Goal: Communication & Community: Answer question/provide support

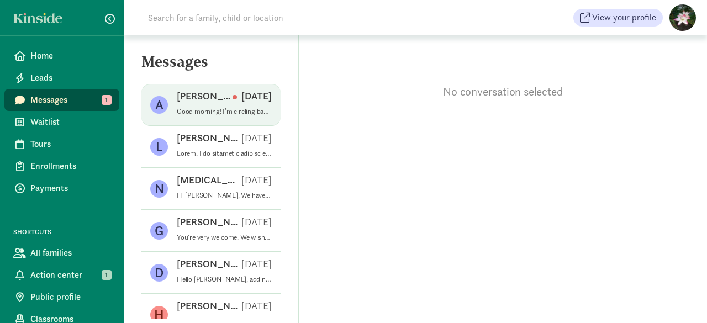
click at [214, 105] on div "Aleksandra K Aug 25" at bounding box center [224, 98] width 95 height 18
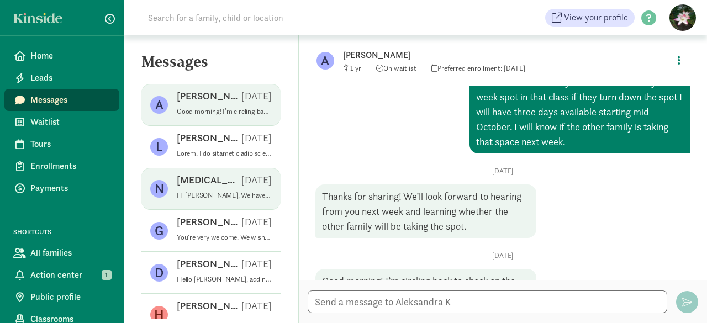
click at [214, 195] on p "Hi [PERSON_NAME], We have had some changes to our classrooms and have had some …" at bounding box center [224, 195] width 95 height 9
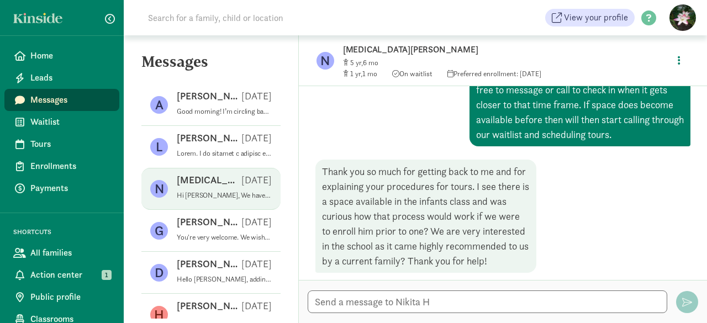
scroll to position [496, 0]
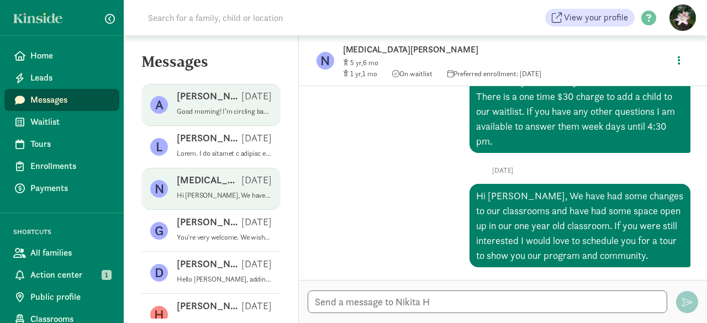
click at [200, 108] on p "Good morning! I’m circling back to check on the availability of daycare for my …" at bounding box center [224, 111] width 95 height 9
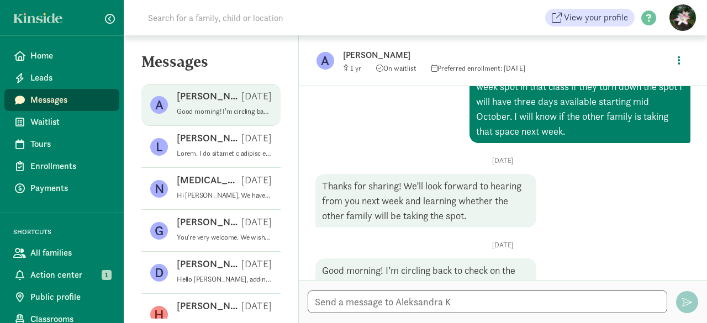
scroll to position [576, 0]
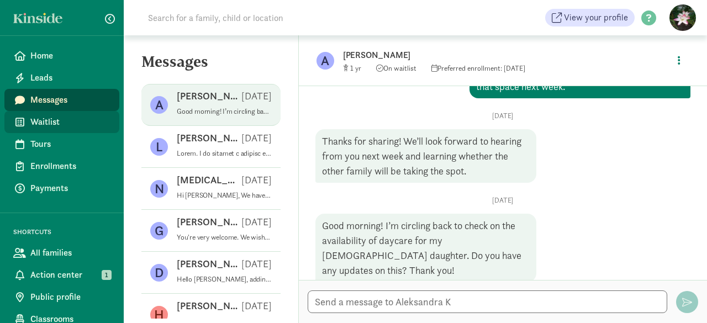
click at [42, 124] on span "Waitlist" at bounding box center [70, 121] width 80 height 13
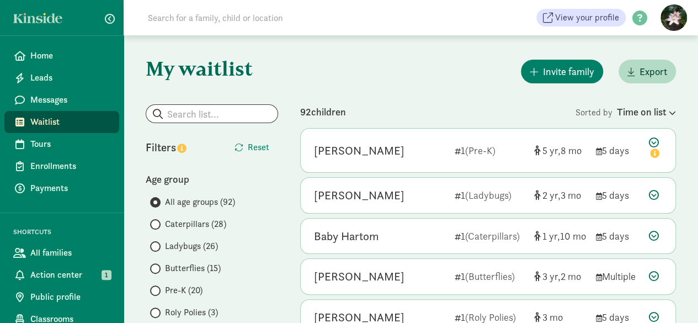
click at [213, 226] on span "Caterpillars (28)" at bounding box center [195, 224] width 61 height 13
click at [157, 226] on input "Caterpillars (28)" at bounding box center [153, 224] width 7 height 7
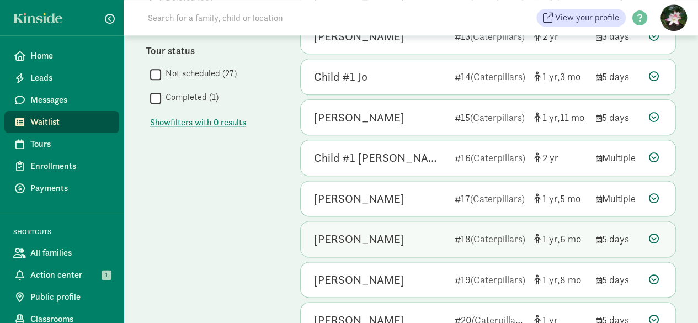
scroll to position [658, 0]
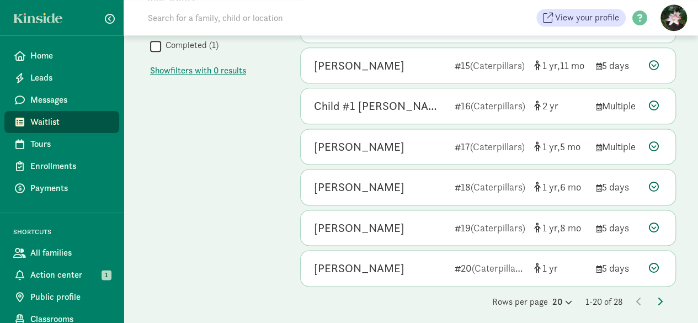
click at [528, 300] on div "Rows per page 20 1-20 of 28" at bounding box center [488, 301] width 376 height 13
click at [563, 299] on icon at bounding box center [567, 302] width 9 height 7
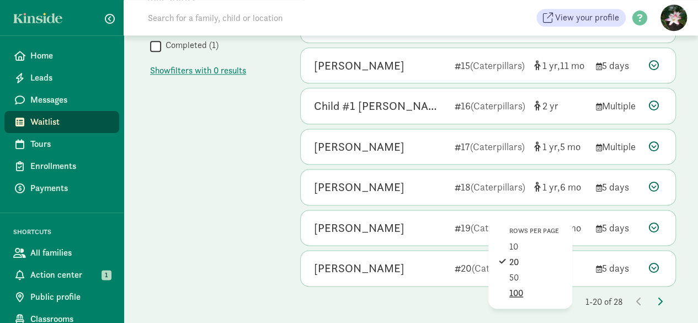
click at [539, 288] on div "100" at bounding box center [536, 293] width 52 height 13
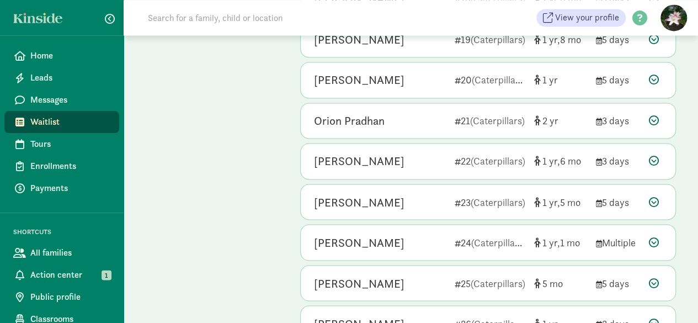
scroll to position [980, 0]
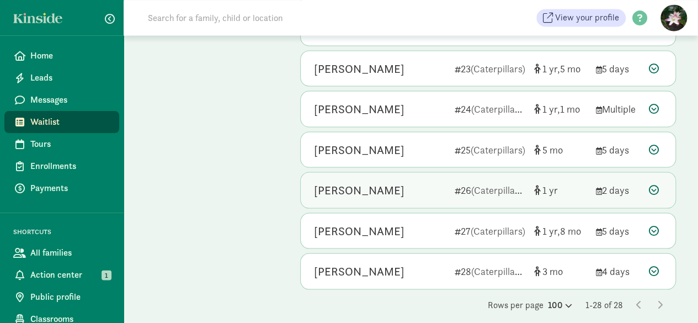
click at [392, 182] on div "Veronika Kuznetsova" at bounding box center [359, 190] width 91 height 18
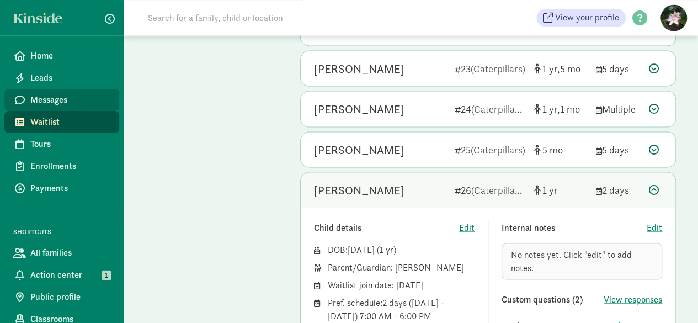
click at [52, 99] on span "Messages" at bounding box center [70, 99] width 80 height 13
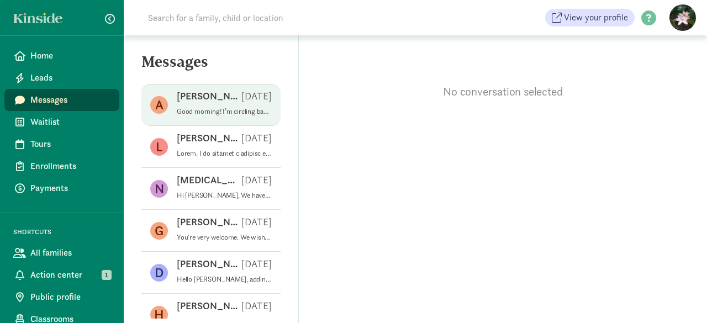
click at [205, 108] on p "Good morning! I’m circling back to check on the availability of daycare for my …" at bounding box center [224, 111] width 95 height 9
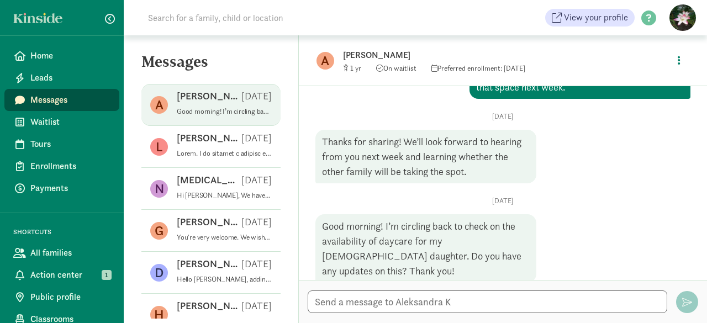
scroll to position [576, 0]
click at [375, 305] on textarea at bounding box center [487, 301] width 359 height 23
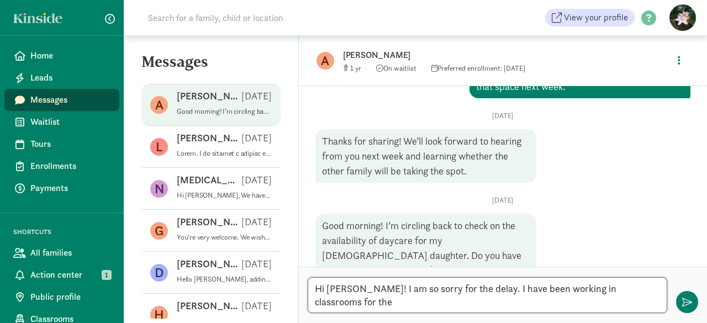
scroll to position [0, 0]
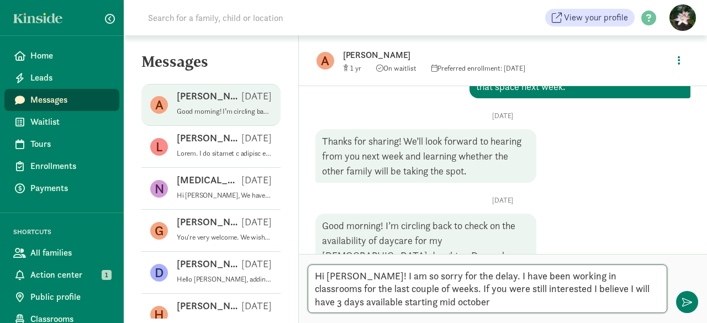
click at [414, 303] on textarea "Hi [PERSON_NAME]! I am so sorry for the delay. I have been working in classroom…" at bounding box center [487, 288] width 359 height 49
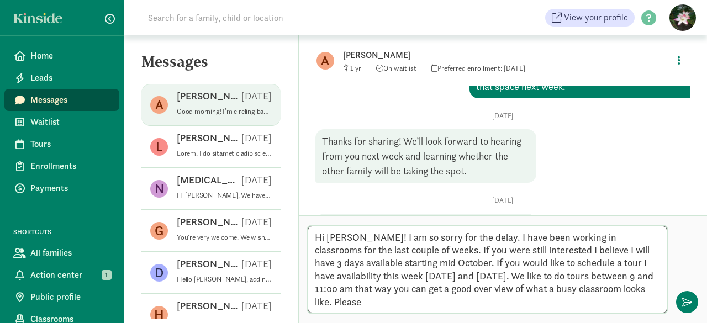
click at [523, 276] on textarea "Hi [PERSON_NAME]! I am so sorry for the delay. I have been working in classroom…" at bounding box center [487, 269] width 359 height 87
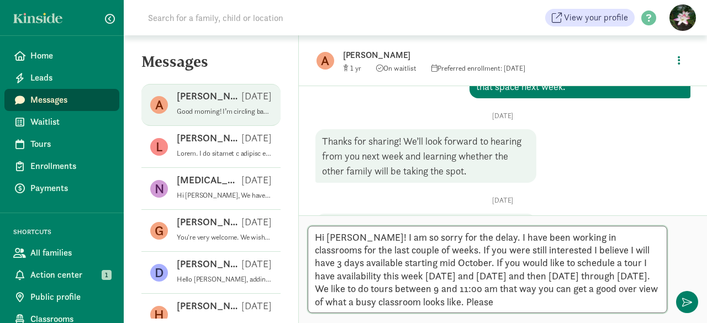
click at [596, 309] on textarea "Hi [PERSON_NAME]! I am so sorry for the delay. I have been working in classroom…" at bounding box center [487, 269] width 359 height 87
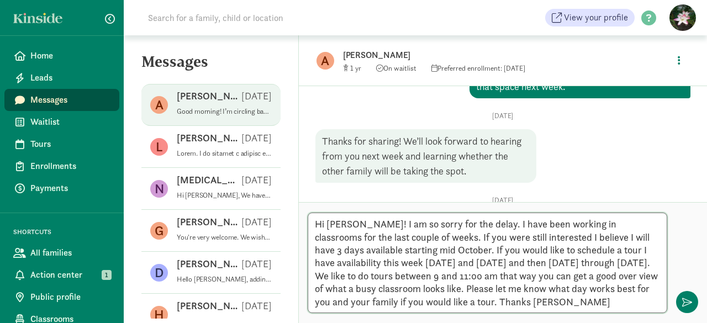
type textarea "Hi [PERSON_NAME]! I am so sorry for the delay. I have been working in classroom…"
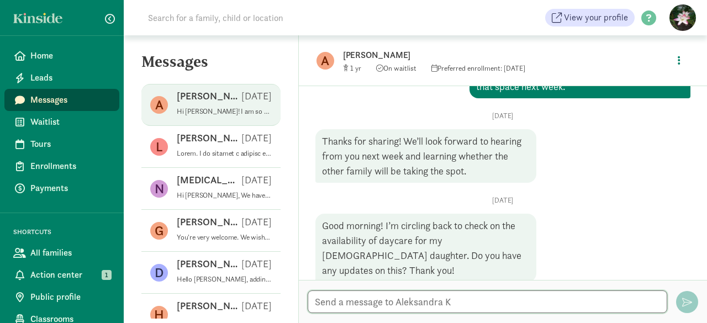
scroll to position [770, 0]
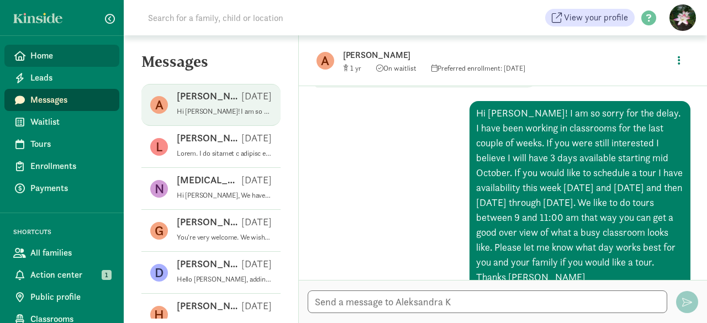
click at [49, 57] on span "Home" at bounding box center [70, 55] width 80 height 13
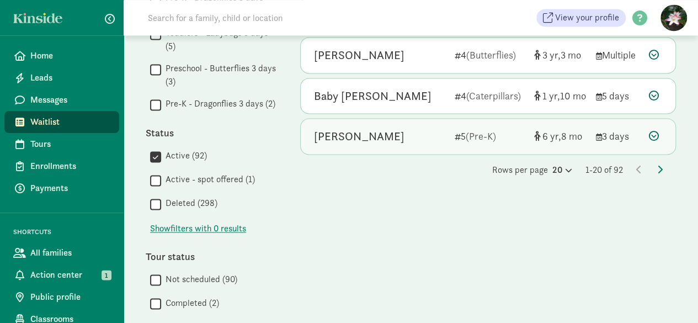
scroll to position [789, 0]
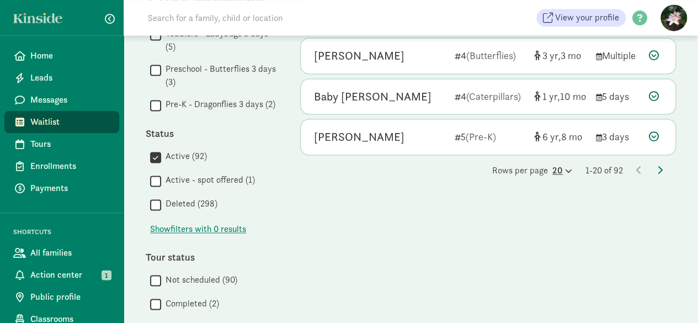
click at [563, 167] on icon at bounding box center [567, 170] width 9 height 7
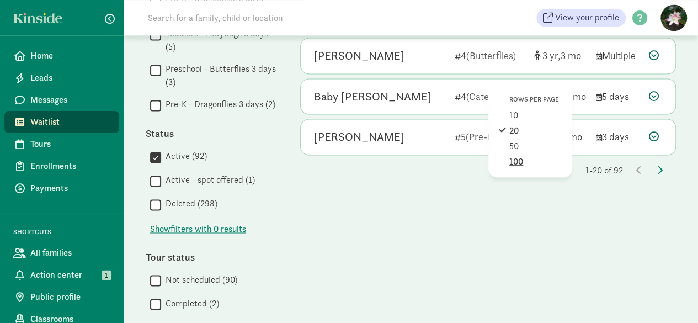
click at [535, 157] on div "100" at bounding box center [536, 161] width 52 height 13
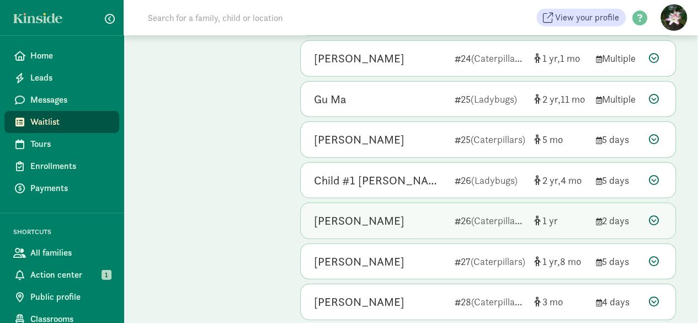
scroll to position [3553, 0]
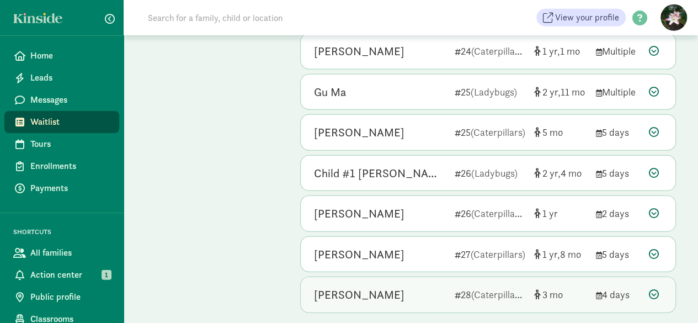
click at [342, 286] on div "Layla Kwok" at bounding box center [359, 295] width 91 height 18
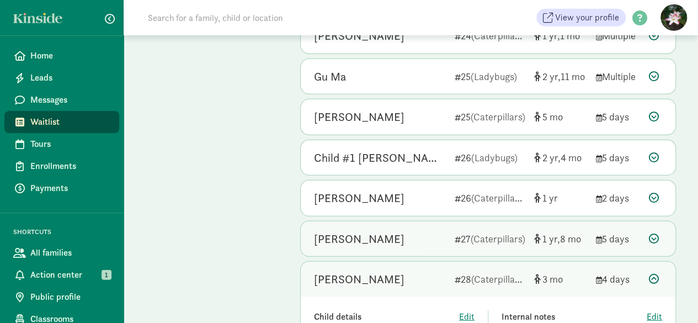
scroll to position [3513, 0]
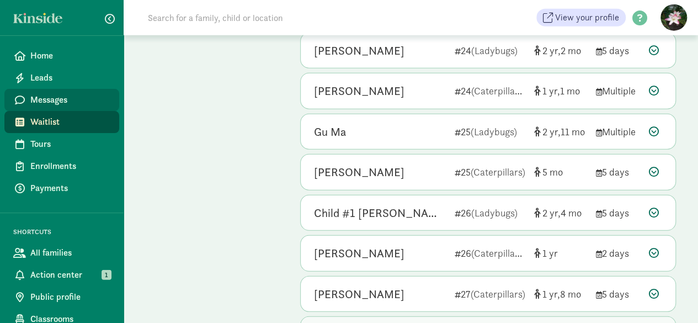
click at [44, 107] on link "Messages" at bounding box center [61, 100] width 115 height 22
